Goal: Task Accomplishment & Management: Manage account settings

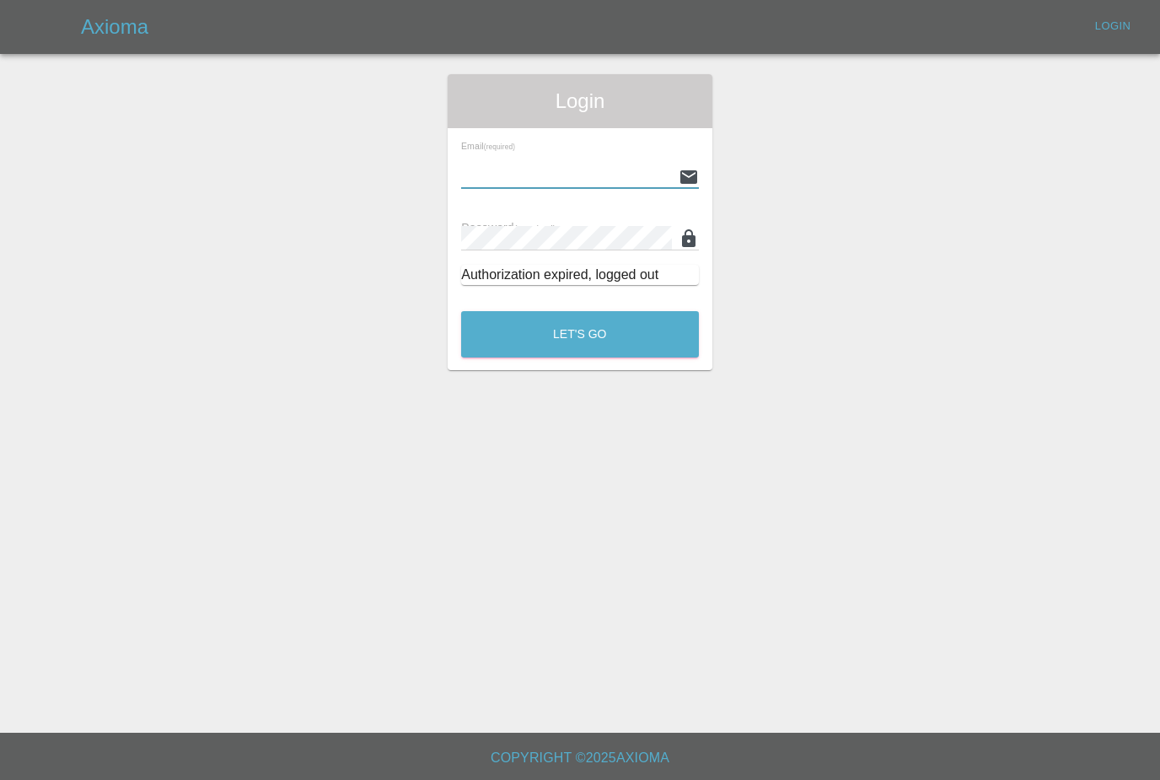
type input "[PERSON_NAME][EMAIL_ADDRESS][PERSON_NAME][DOMAIN_NAME]"
click at [580, 334] on button "Let's Go" at bounding box center [580, 334] width 238 height 46
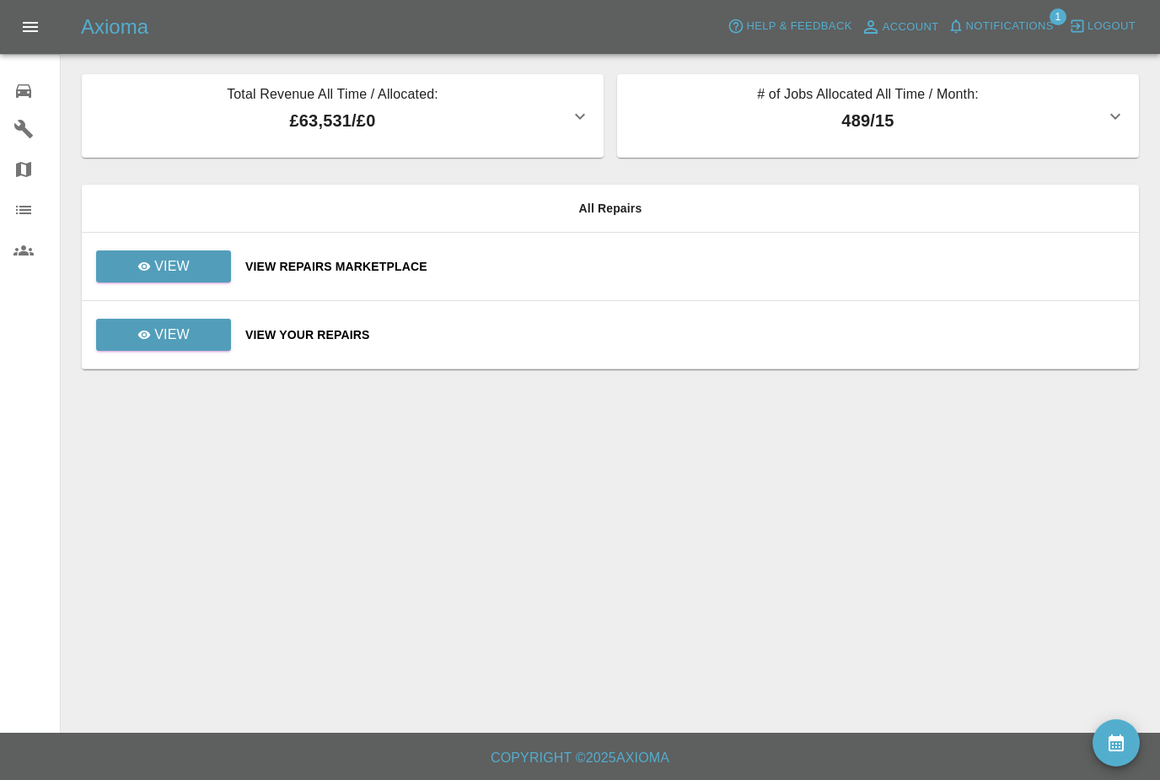
click at [1021, 37] on button "Notifications" at bounding box center [1000, 26] width 115 height 26
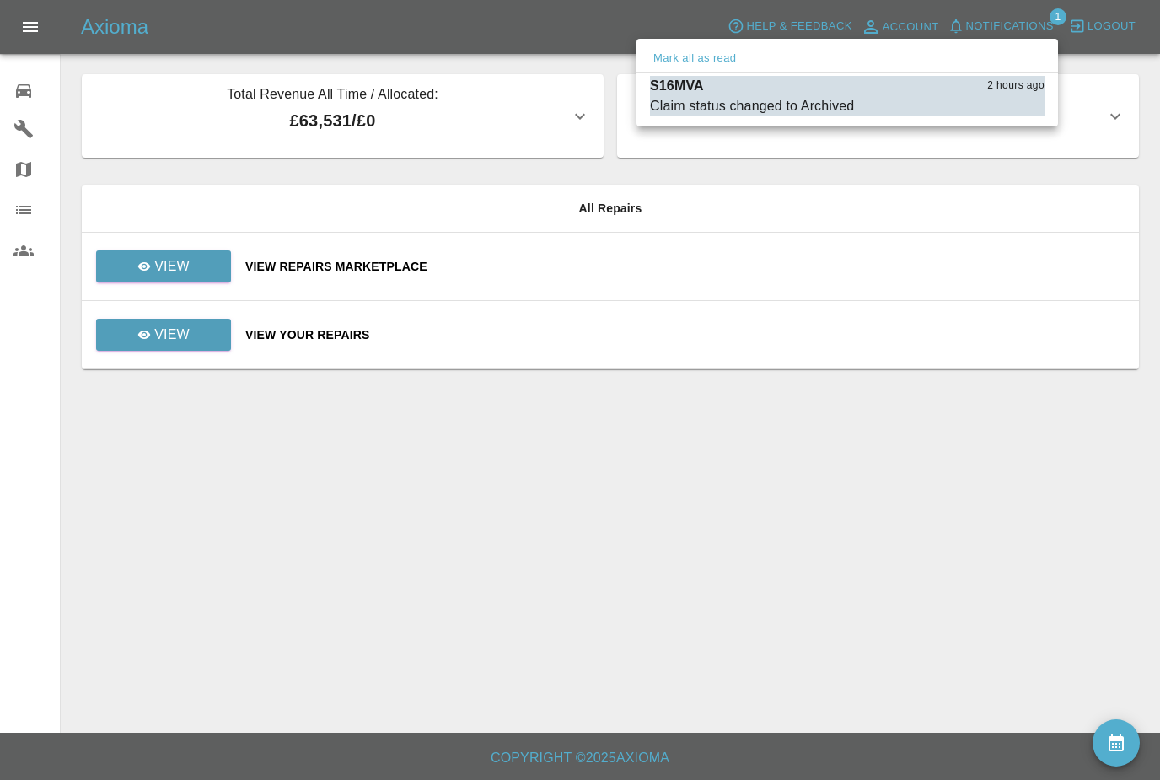
click at [967, 470] on div at bounding box center [580, 390] width 1160 height 780
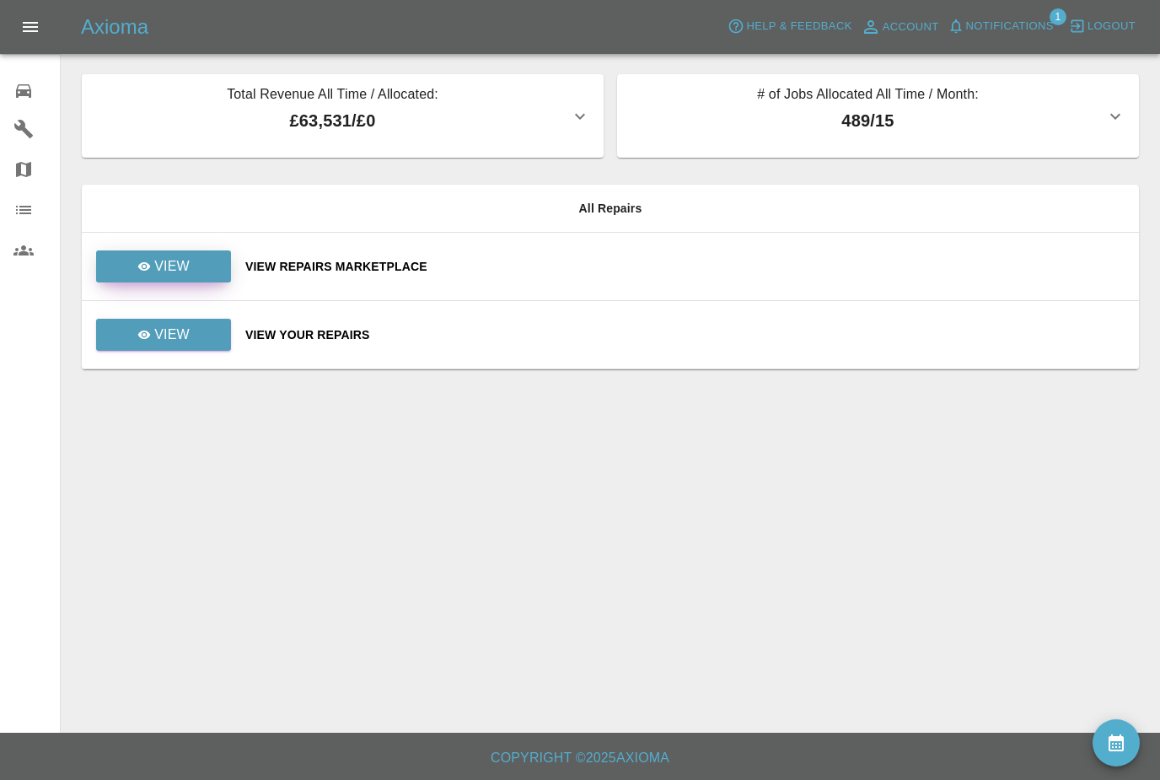
click at [181, 281] on link "View" at bounding box center [163, 266] width 135 height 32
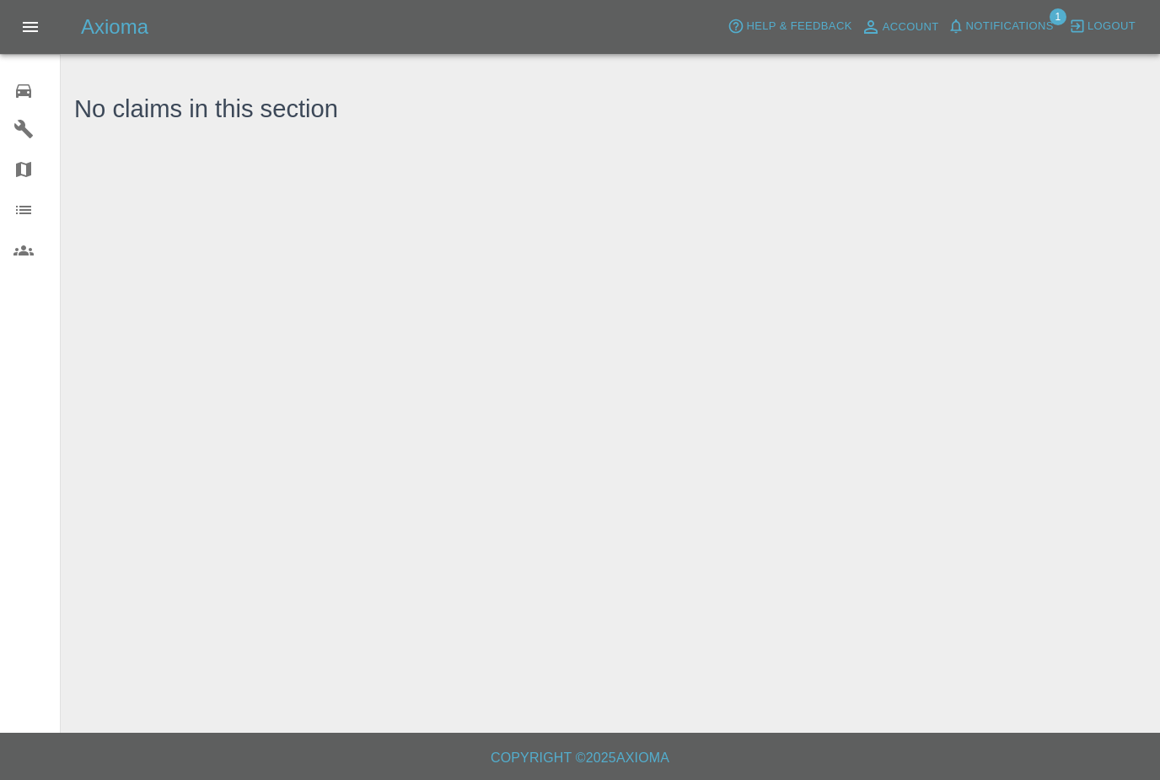
click at [26, 88] on icon at bounding box center [23, 91] width 20 height 20
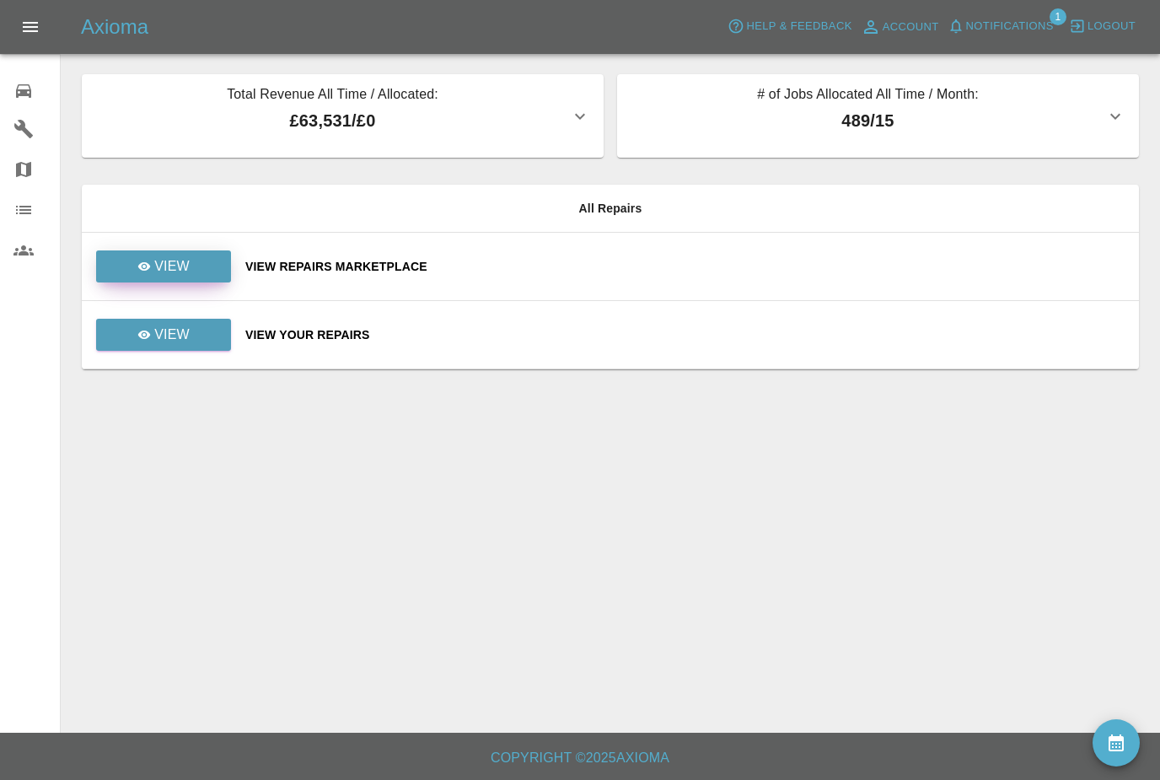
click at [132, 263] on link "View" at bounding box center [163, 266] width 135 height 32
